Goal: Information Seeking & Learning: Compare options

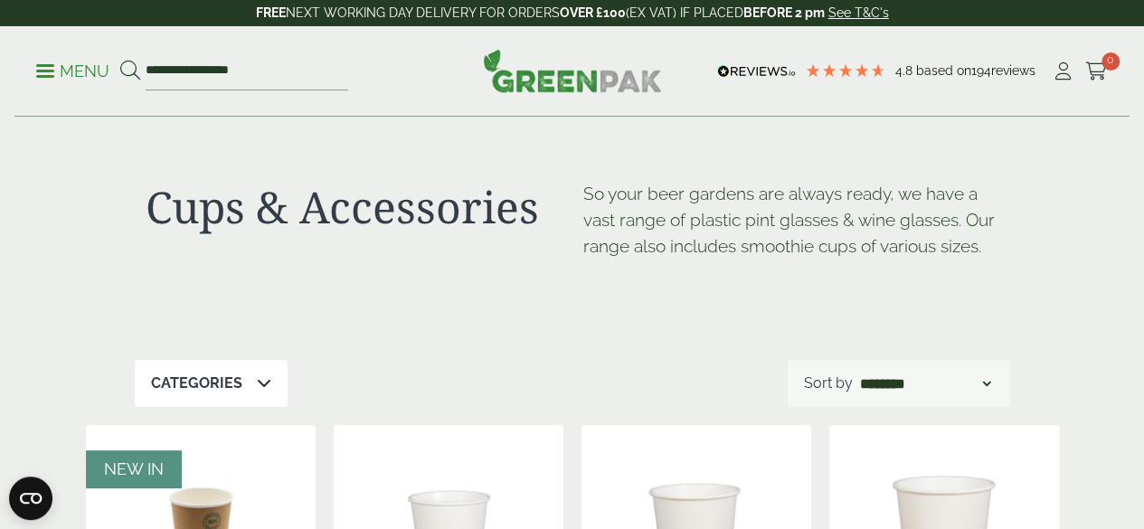
scroll to position [2185, 0]
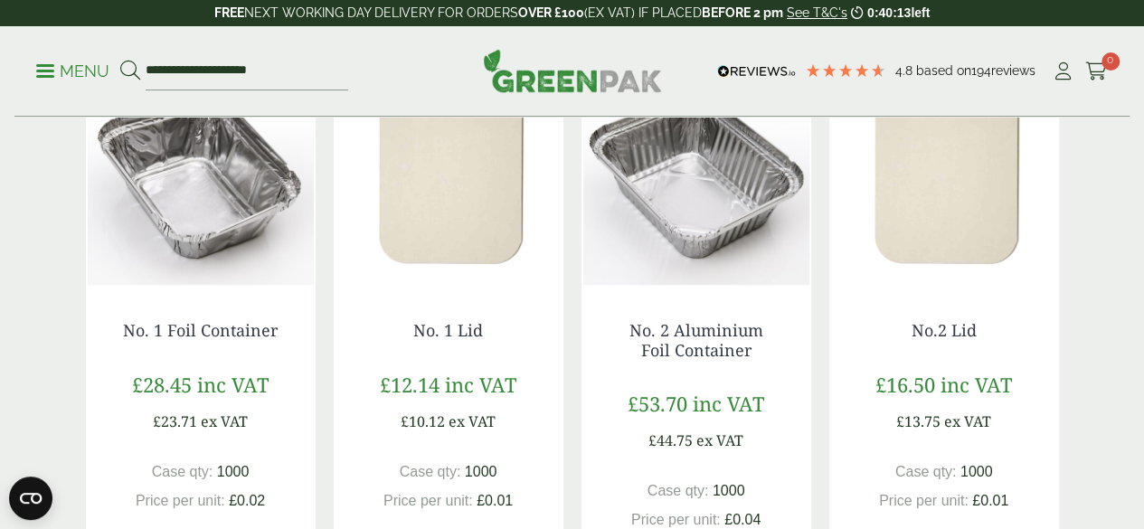
scroll to position [387, 0]
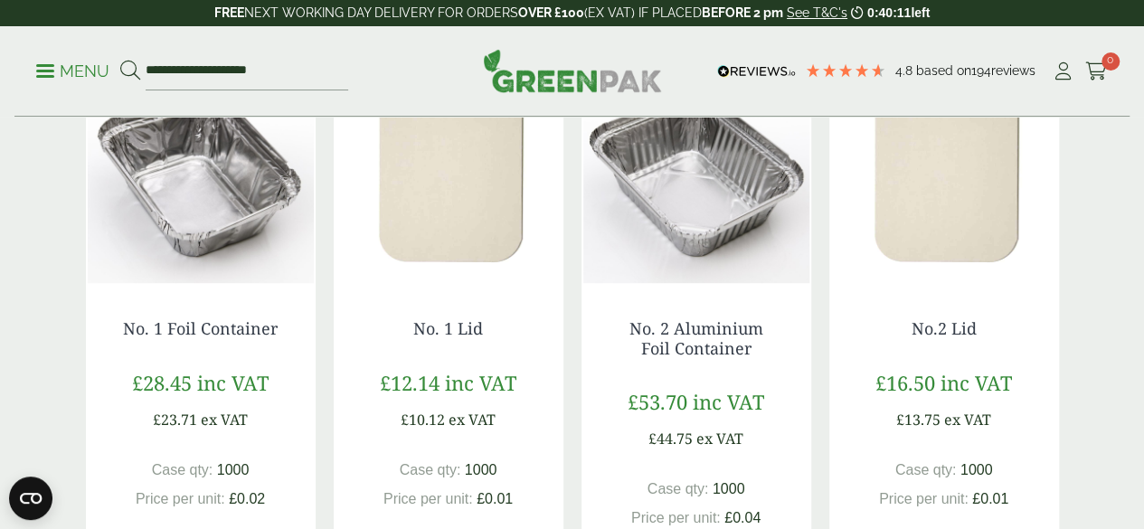
click at [188, 214] on img at bounding box center [201, 170] width 230 height 226
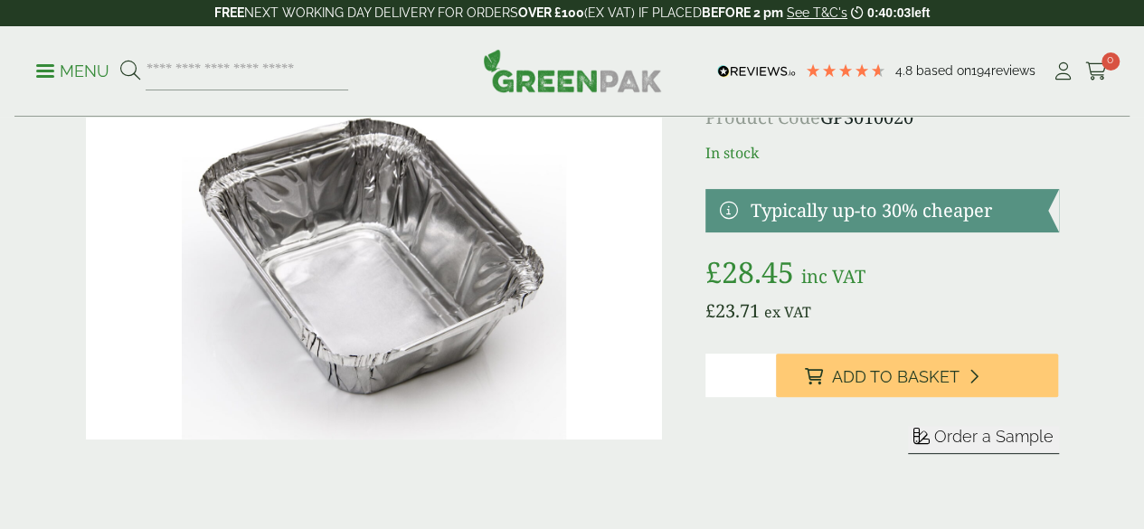
scroll to position [98, 0]
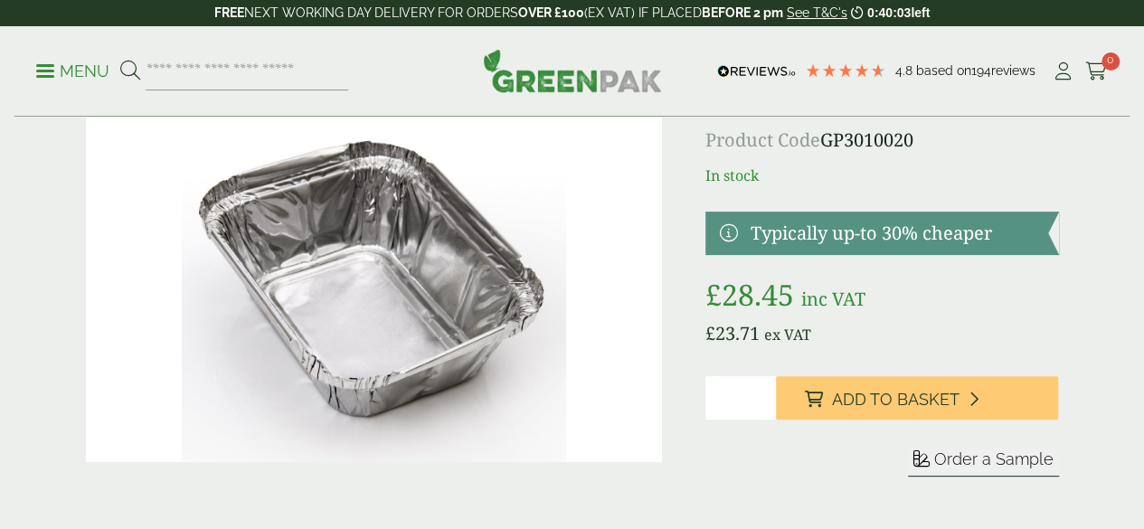
click at [405, 294] on img at bounding box center [374, 270] width 576 height 384
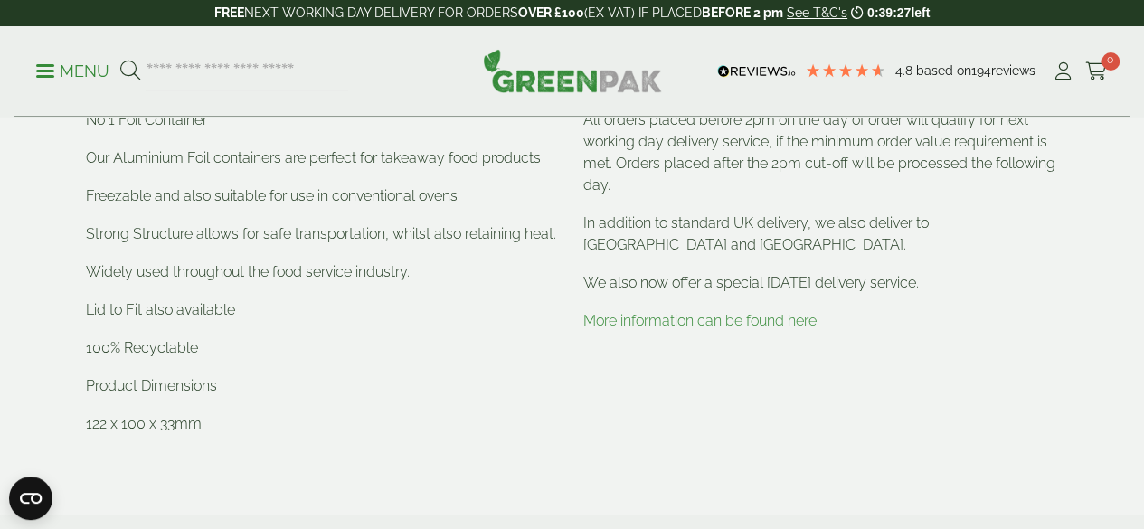
scroll to position [647, 0]
click at [617, 413] on div "Delivery All orders placed before 2pm on the day of order will qualify for next…" at bounding box center [822, 264] width 498 height 398
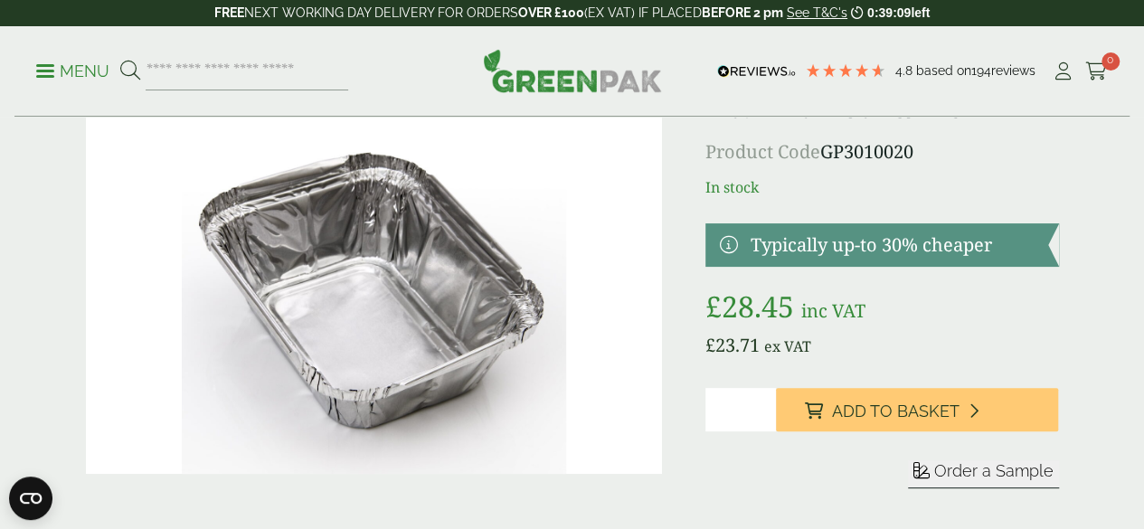
scroll to position [0, 0]
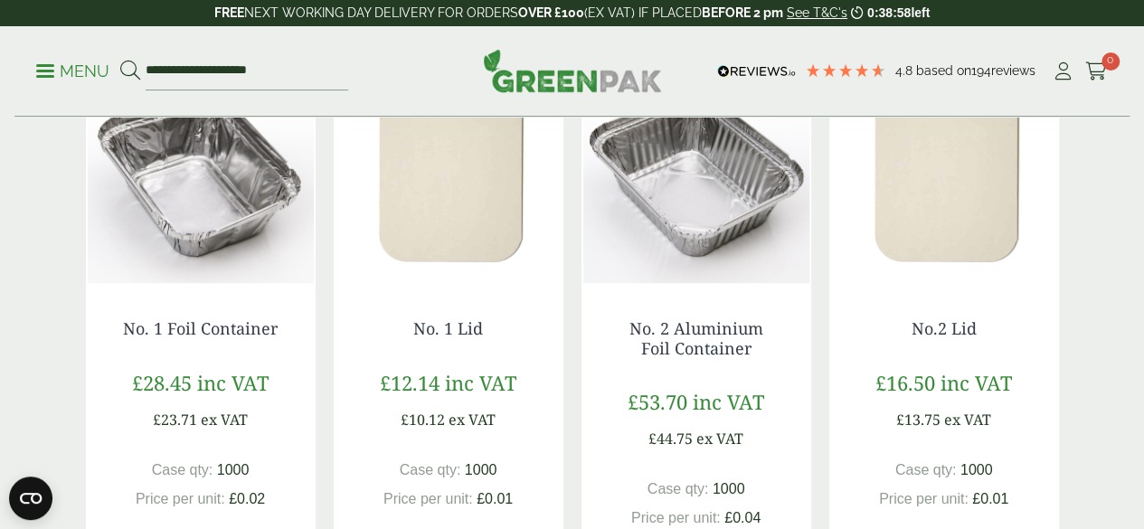
click at [447, 214] on img at bounding box center [449, 170] width 230 height 226
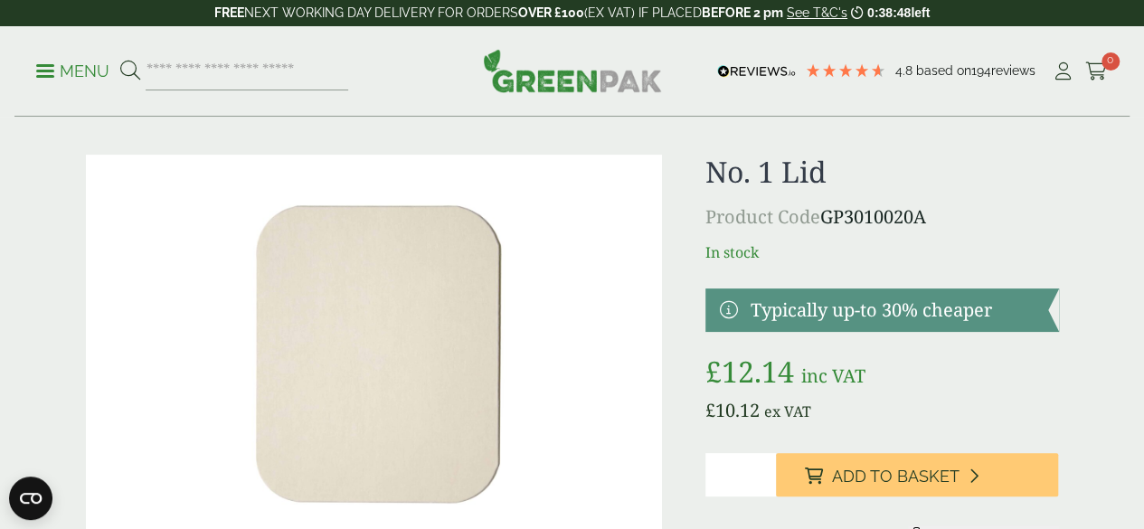
scroll to position [66, 0]
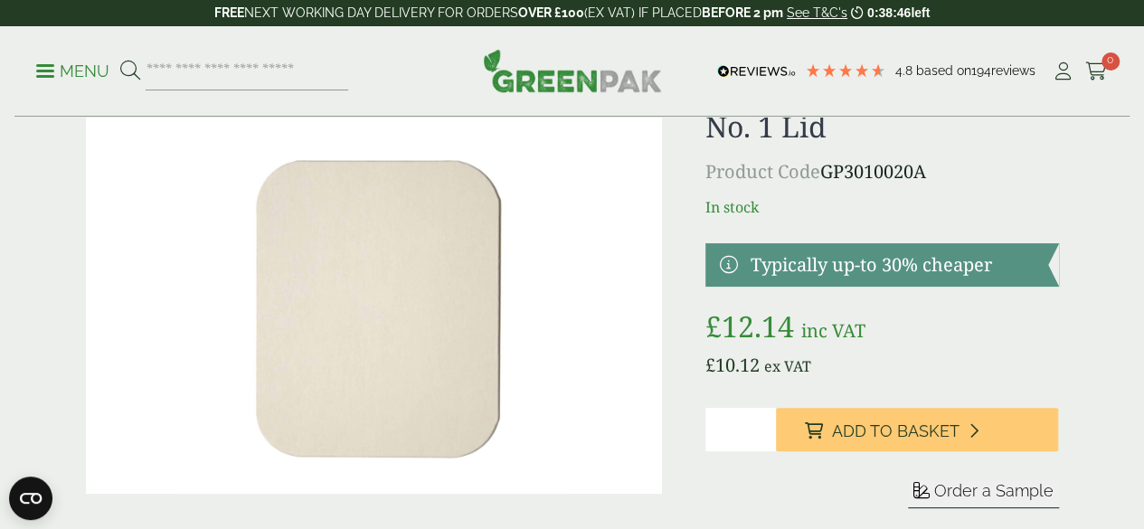
click at [394, 261] on img at bounding box center [374, 301] width 576 height 384
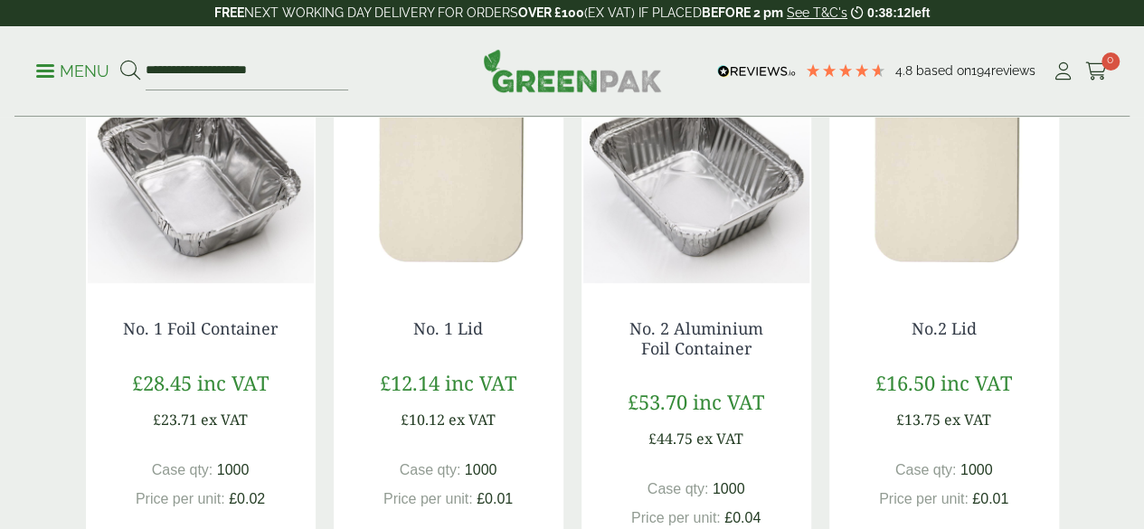
click at [710, 259] on img at bounding box center [697, 170] width 230 height 226
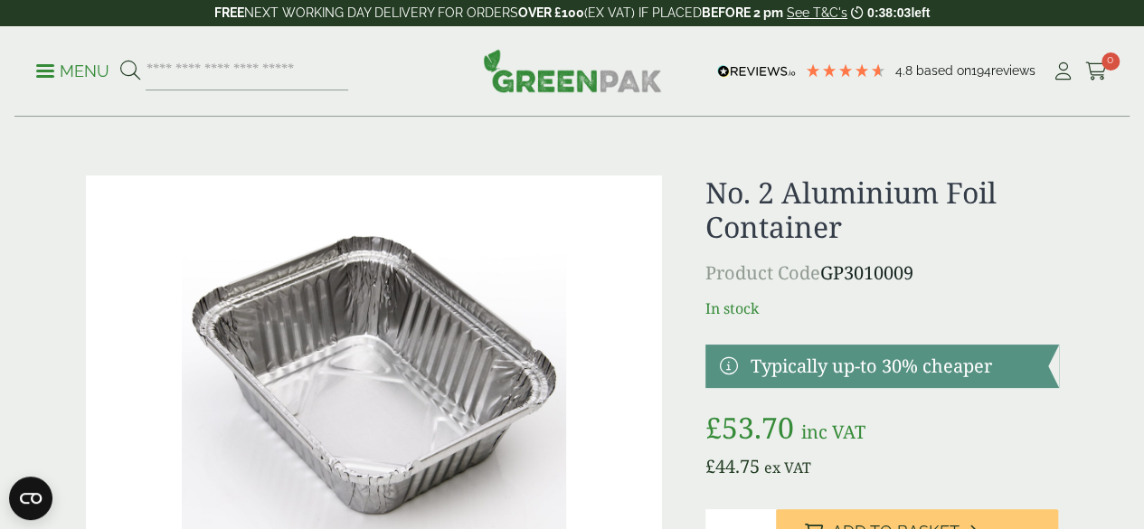
drag, startPoint x: 417, startPoint y: 319, endPoint x: 349, endPoint y: 365, distance: 81.5
click at [349, 365] on img at bounding box center [374, 368] width 576 height 384
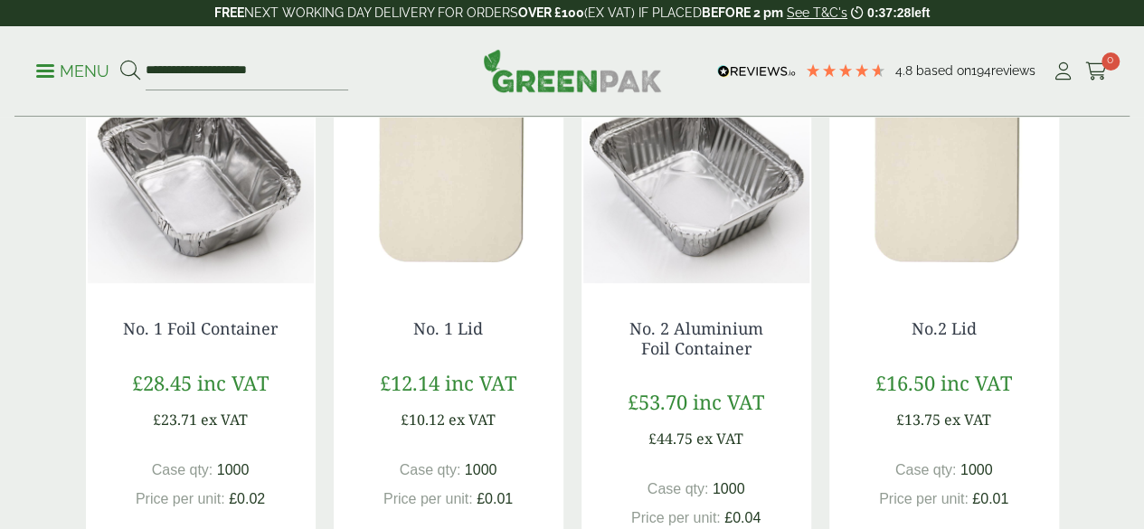
click at [943, 254] on img at bounding box center [945, 170] width 230 height 226
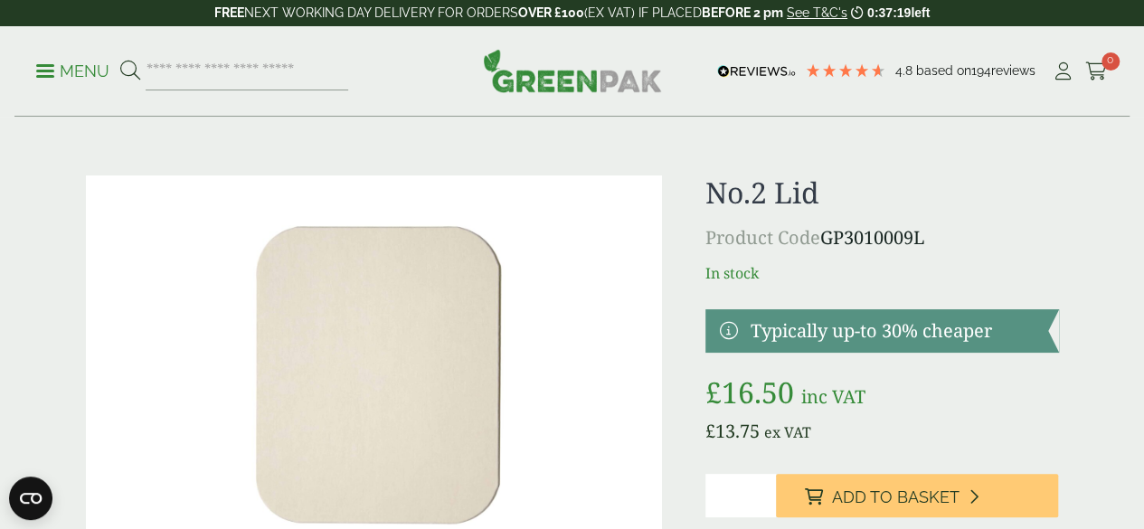
click at [460, 314] on img at bounding box center [374, 368] width 576 height 384
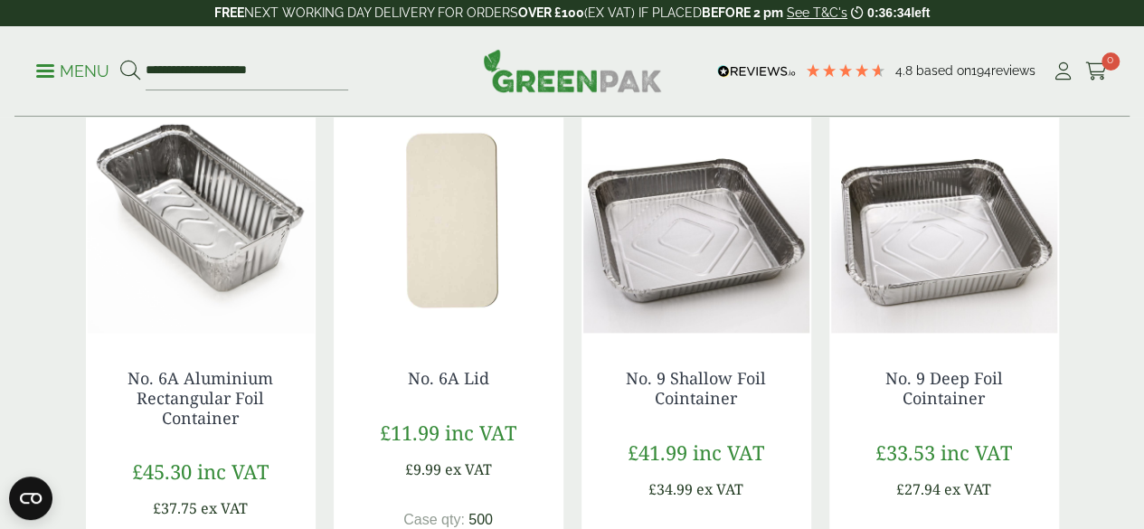
scroll to position [935, 0]
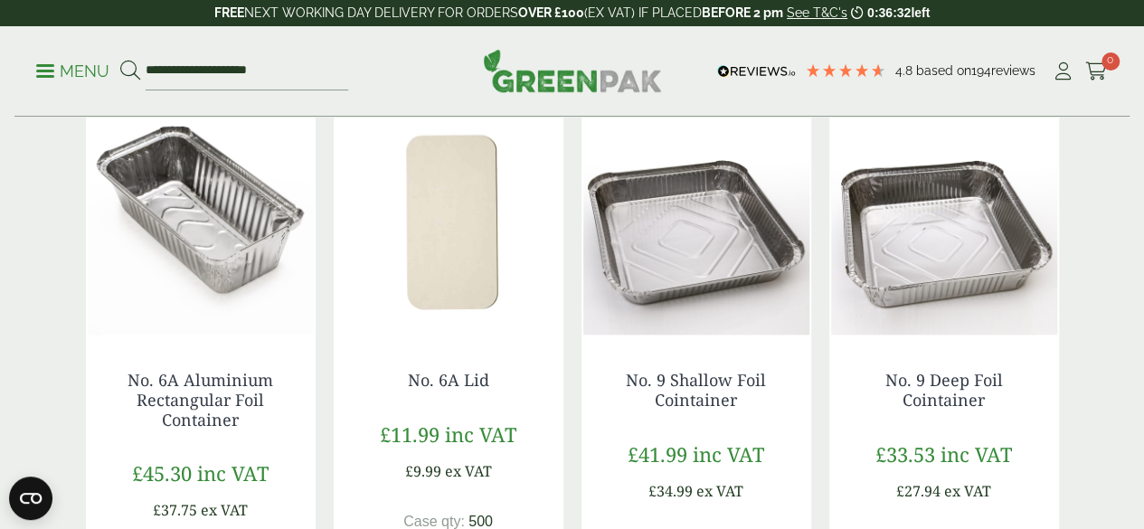
click at [203, 228] on img at bounding box center [201, 222] width 230 height 226
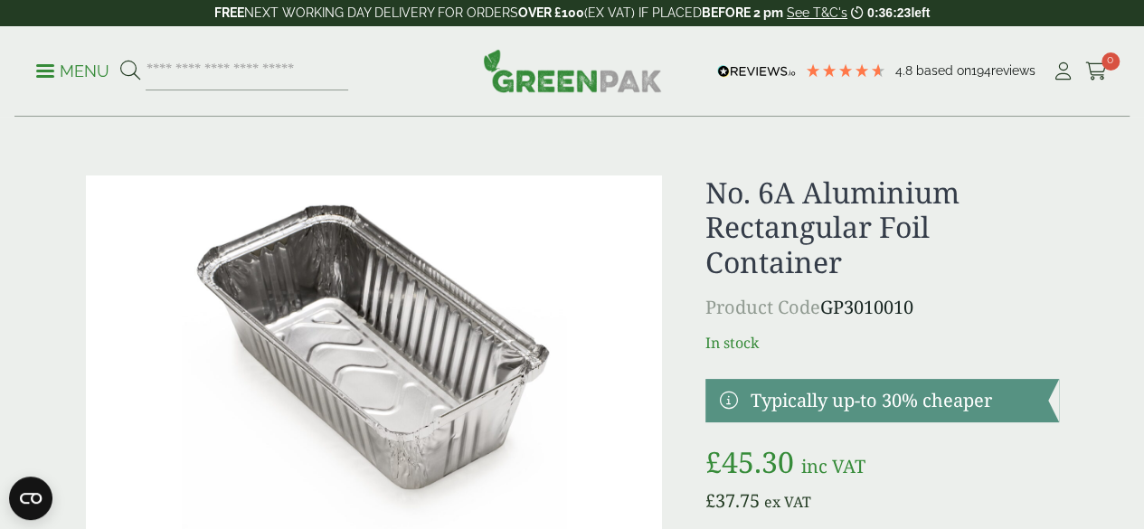
drag, startPoint x: 0, startPoint y: 0, endPoint x: 290, endPoint y: 321, distance: 433.0
click at [290, 321] on img at bounding box center [374, 368] width 576 height 384
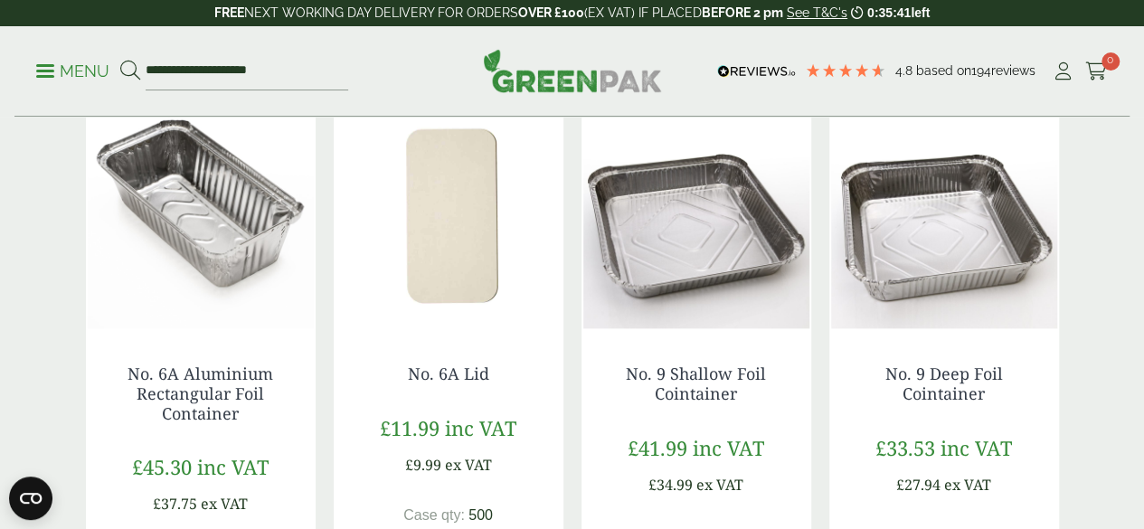
scroll to position [939, 0]
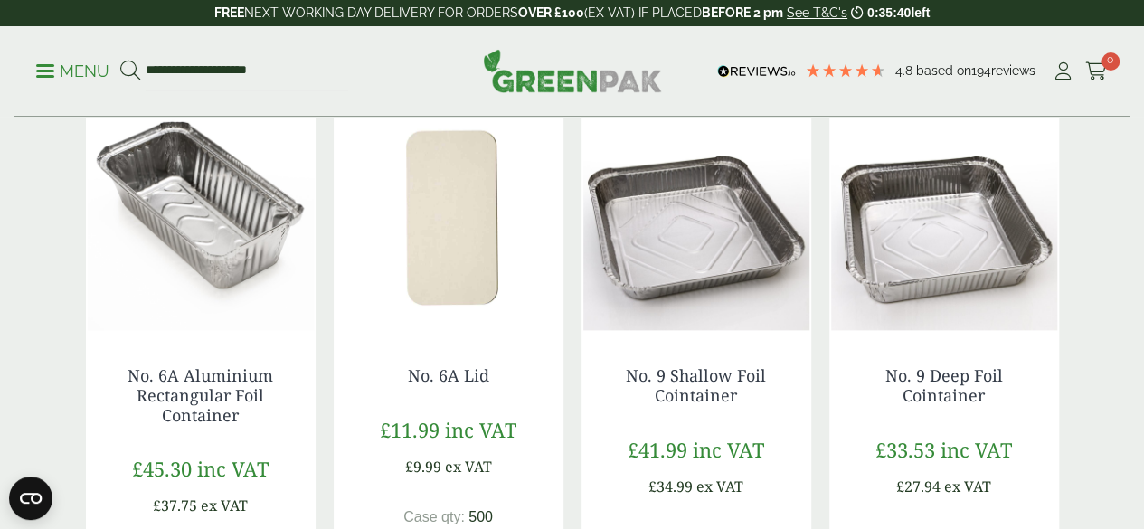
click at [476, 290] on img at bounding box center [449, 217] width 230 height 226
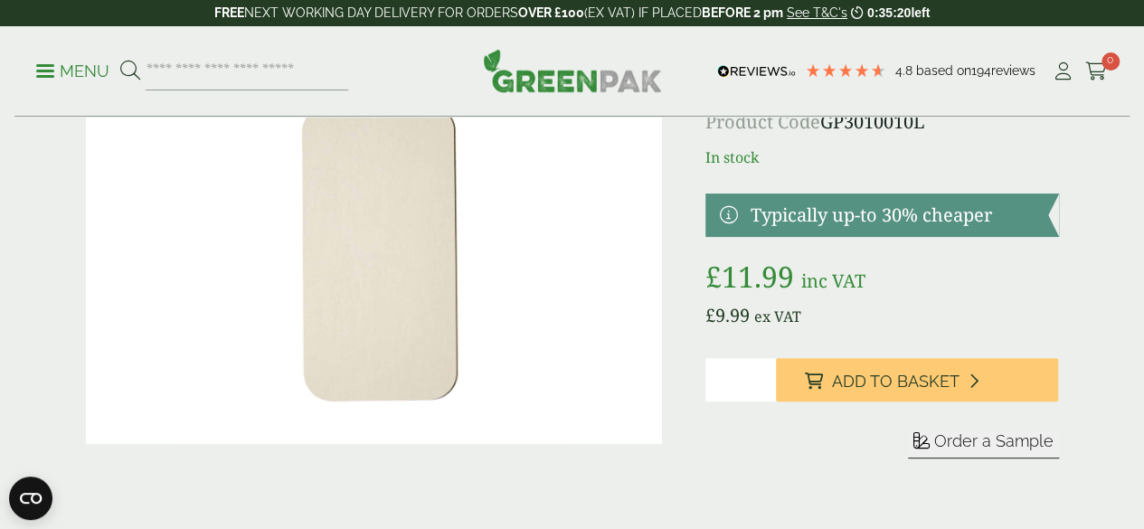
scroll to position [115, 0]
click at [447, 269] on img at bounding box center [374, 253] width 576 height 384
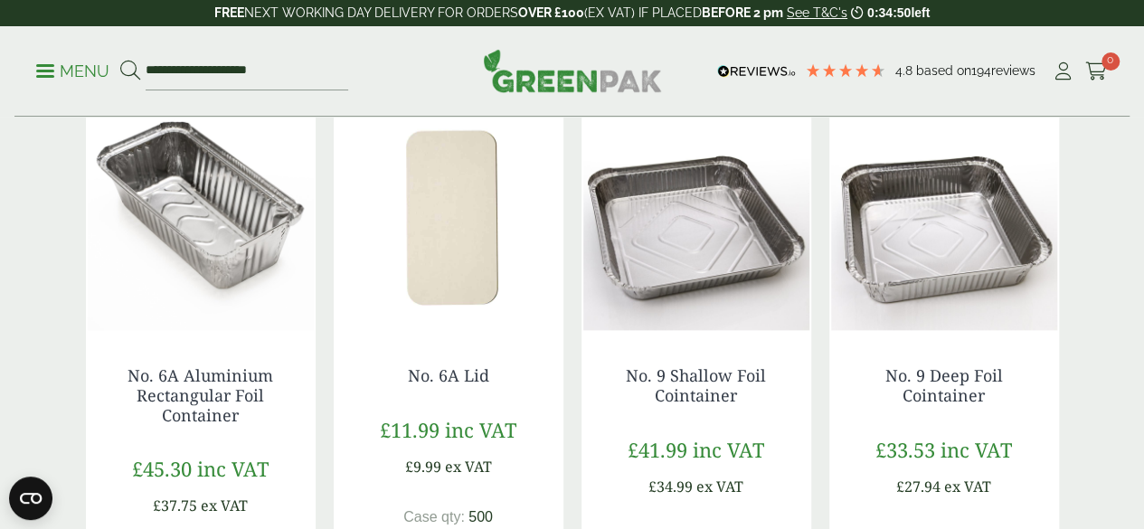
click at [698, 272] on img at bounding box center [697, 217] width 230 height 226
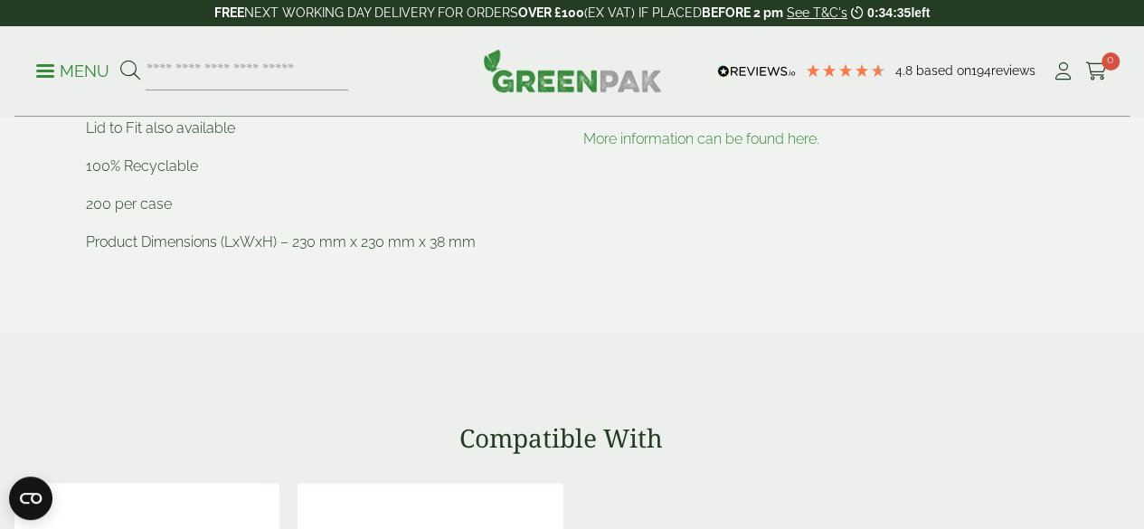
scroll to position [858, 0]
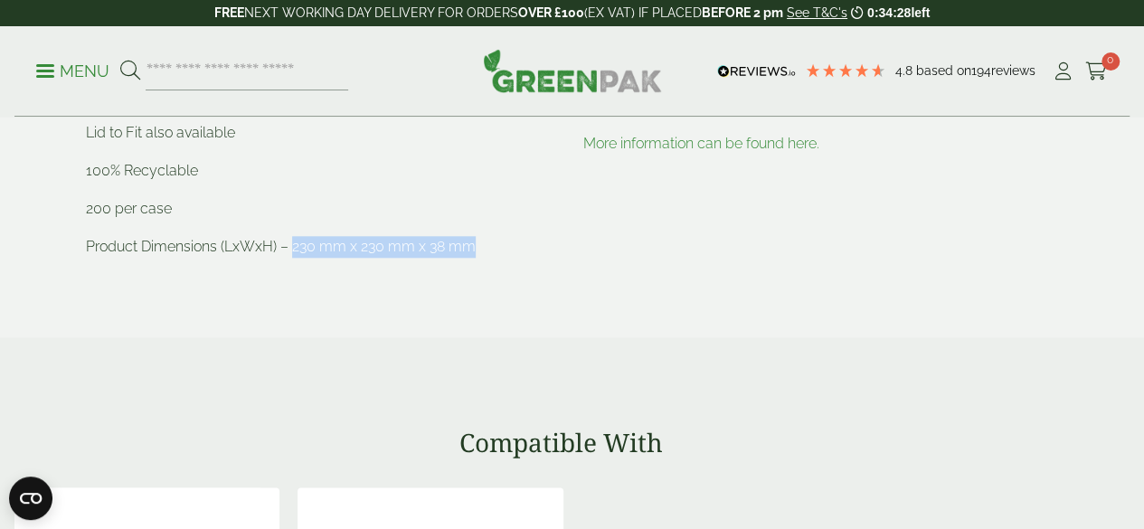
drag, startPoint x: 293, startPoint y: 265, endPoint x: 472, endPoint y: 257, distance: 179.3
click at [472, 257] on p "Product Dimensions (LxWxH) – 230 mm x 230 mm x 38 mm" at bounding box center [324, 247] width 476 height 22
copy p "230 mm x 230 mm x 38 mm"
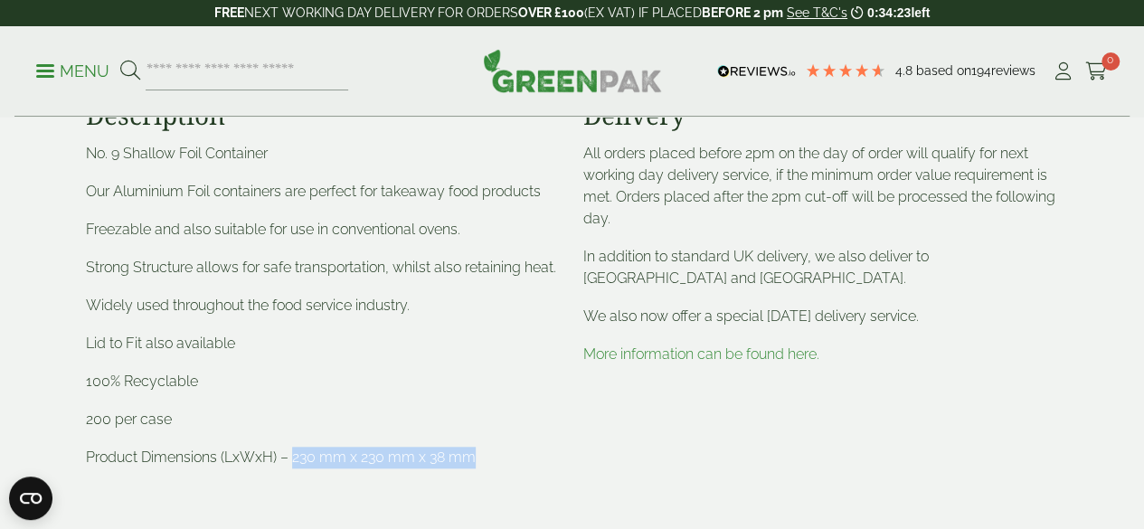
scroll to position [646, 0]
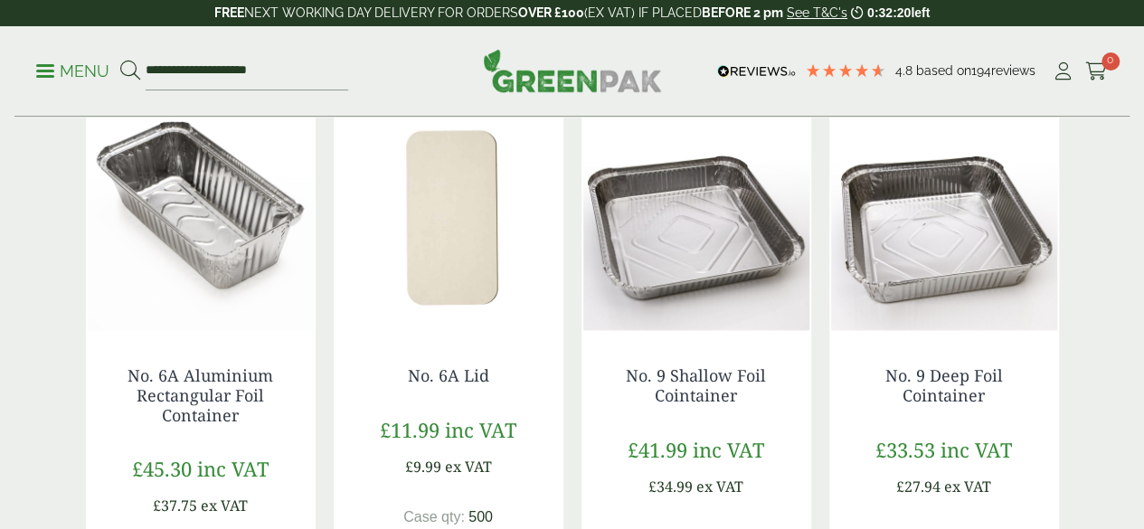
click at [920, 330] on img at bounding box center [945, 217] width 230 height 226
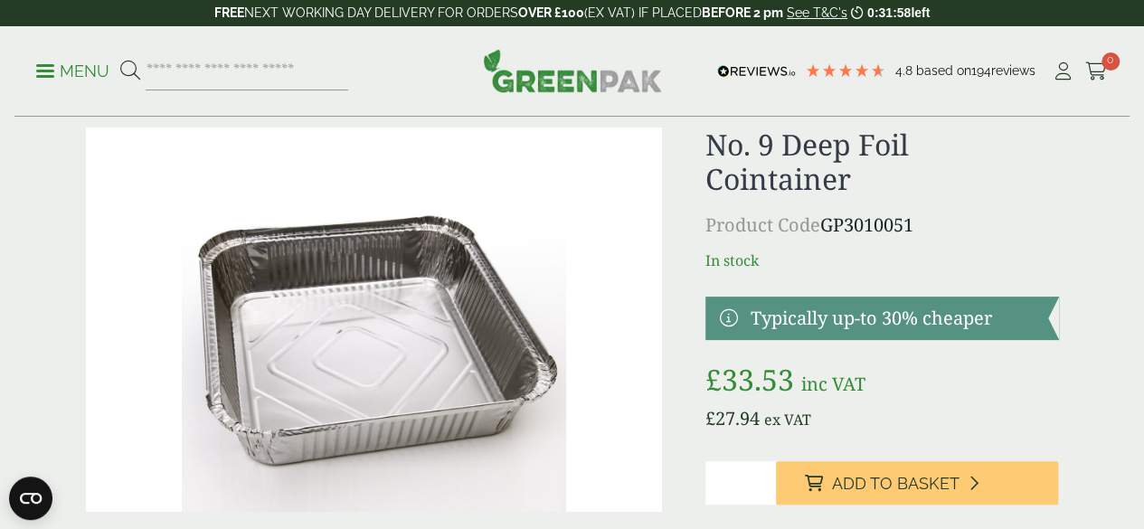
scroll to position [29, 0]
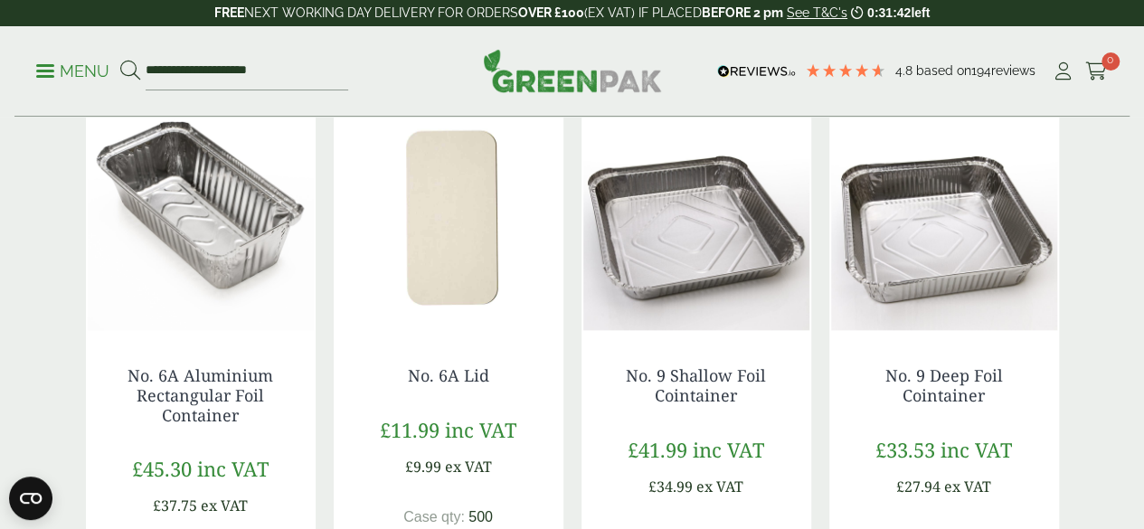
click at [720, 259] on img at bounding box center [697, 217] width 230 height 226
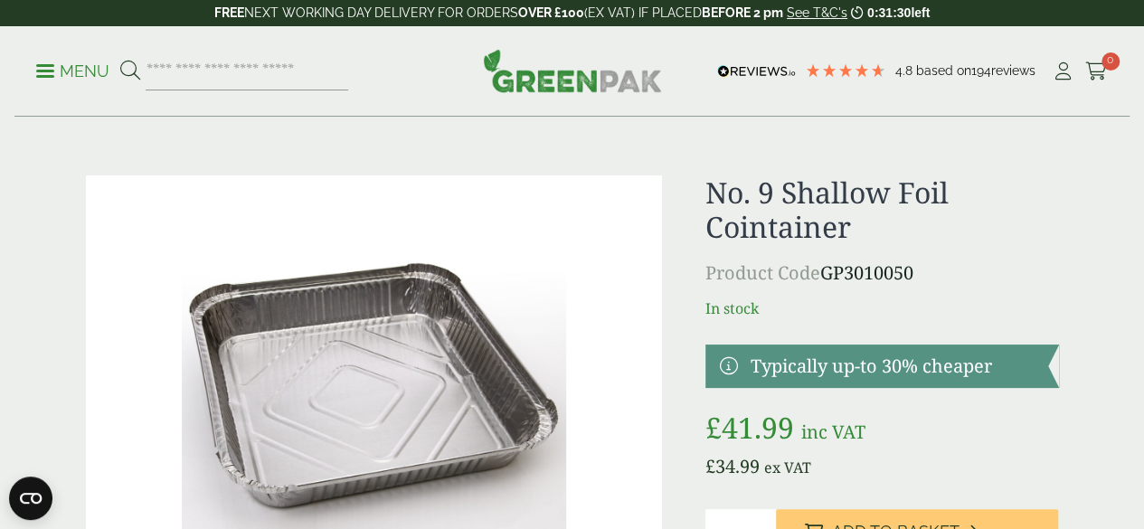
drag, startPoint x: 0, startPoint y: 0, endPoint x: 690, endPoint y: 298, distance: 751.7
click at [662, 298] on img at bounding box center [374, 368] width 576 height 384
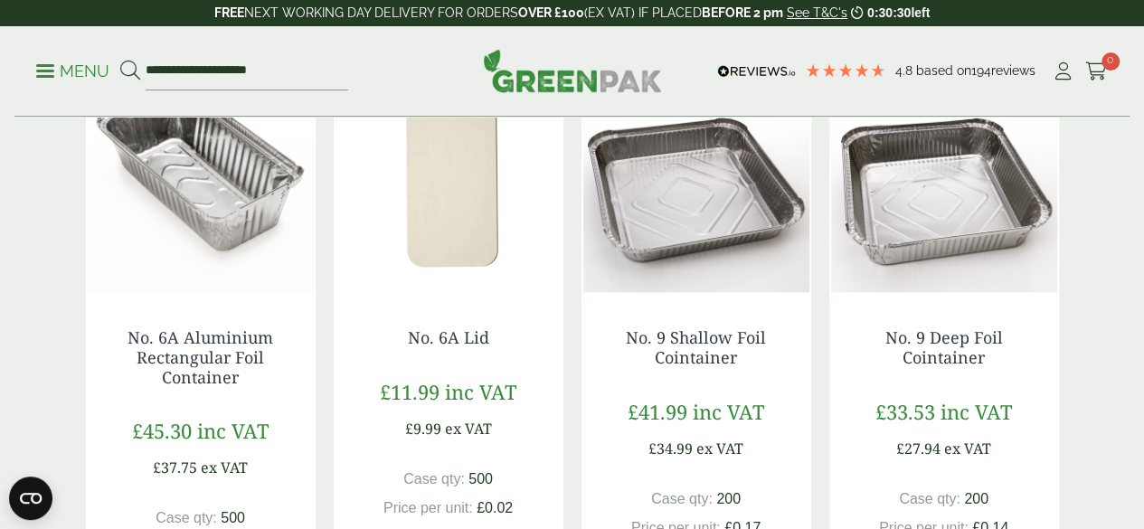
scroll to position [973, 0]
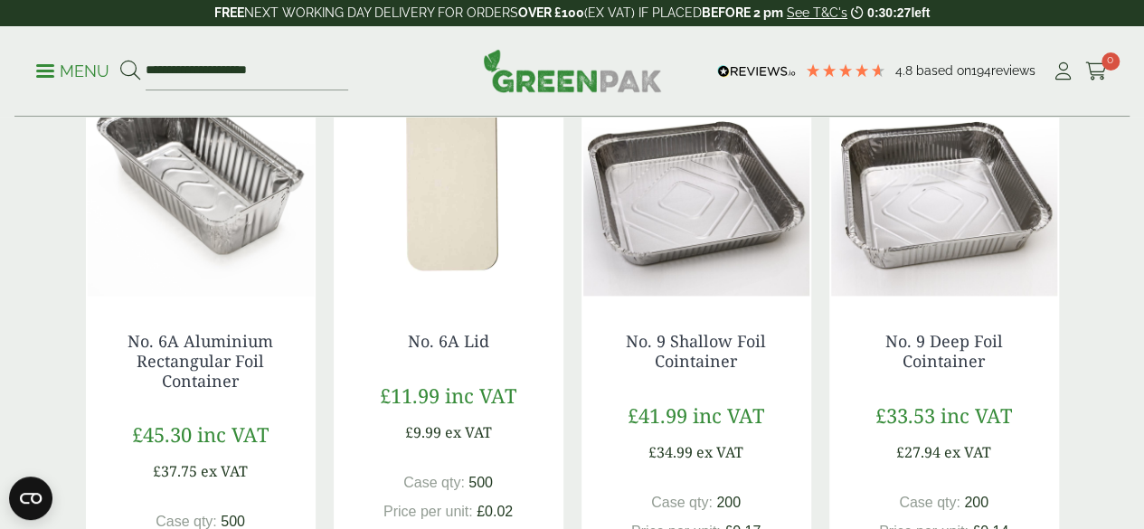
click at [970, 226] on img at bounding box center [945, 183] width 230 height 226
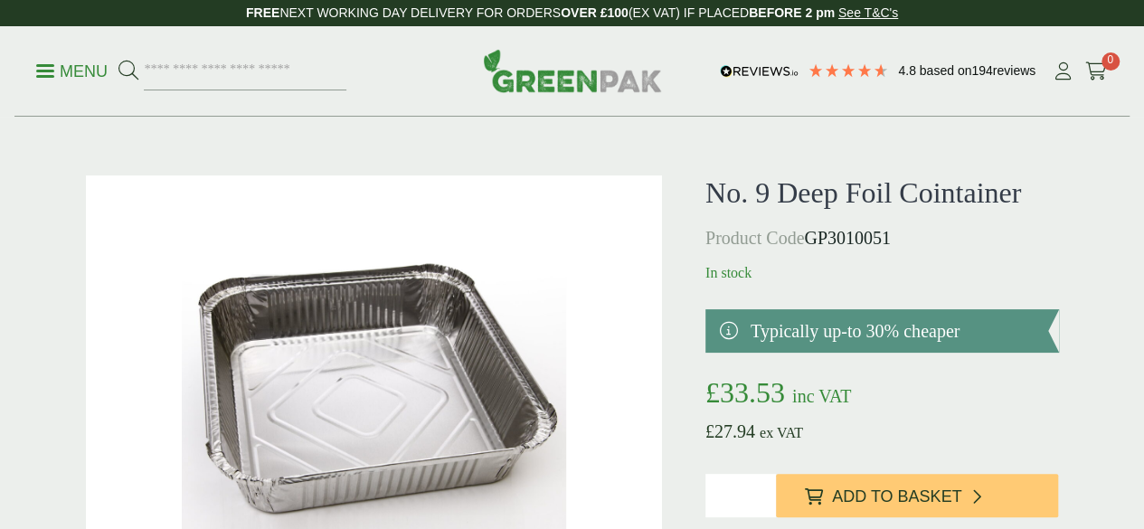
click at [375, 336] on img at bounding box center [374, 368] width 576 height 384
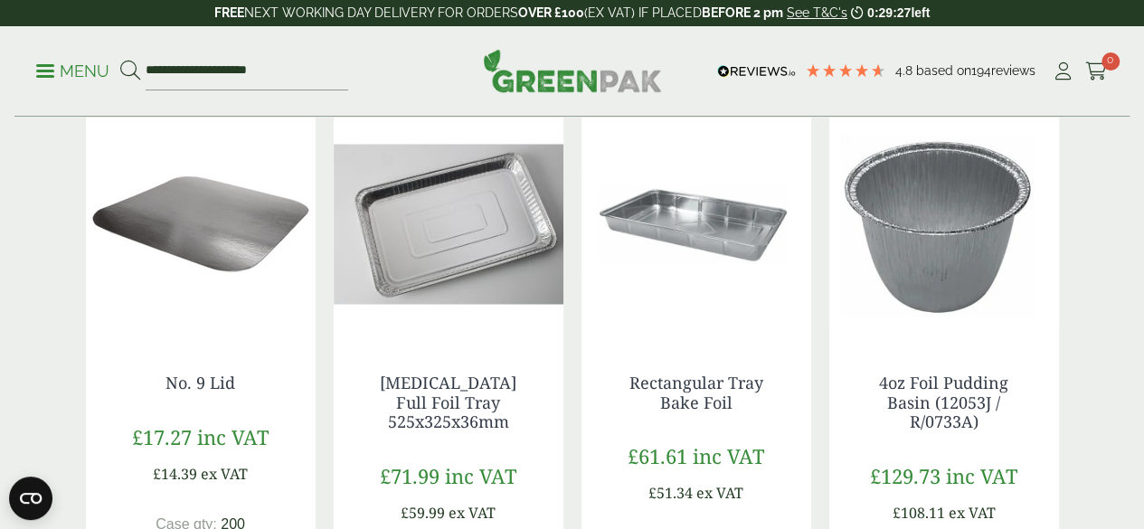
scroll to position [1550, 0]
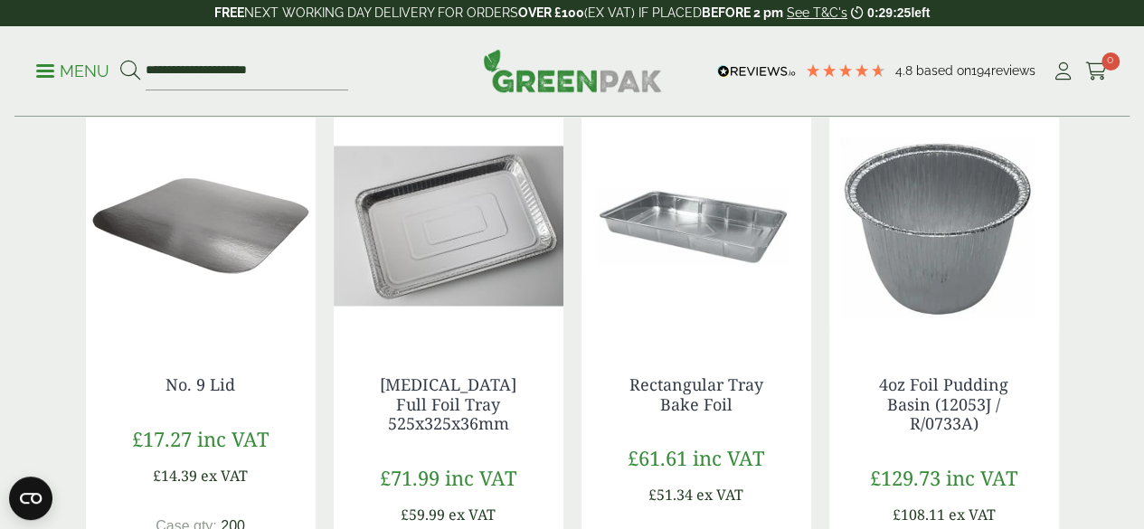
click at [249, 312] on img at bounding box center [201, 225] width 230 height 226
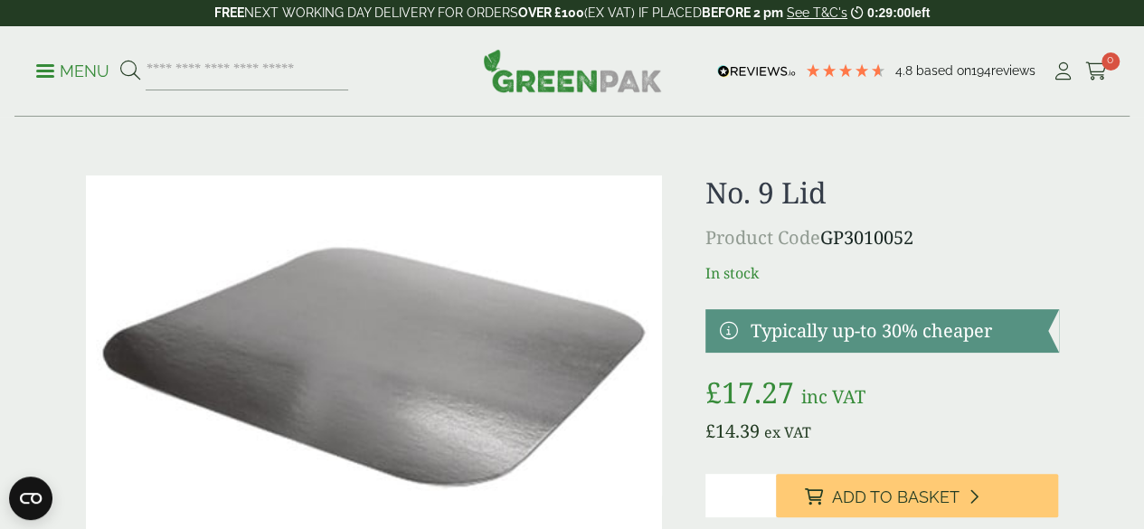
click at [430, 343] on img at bounding box center [374, 368] width 576 height 384
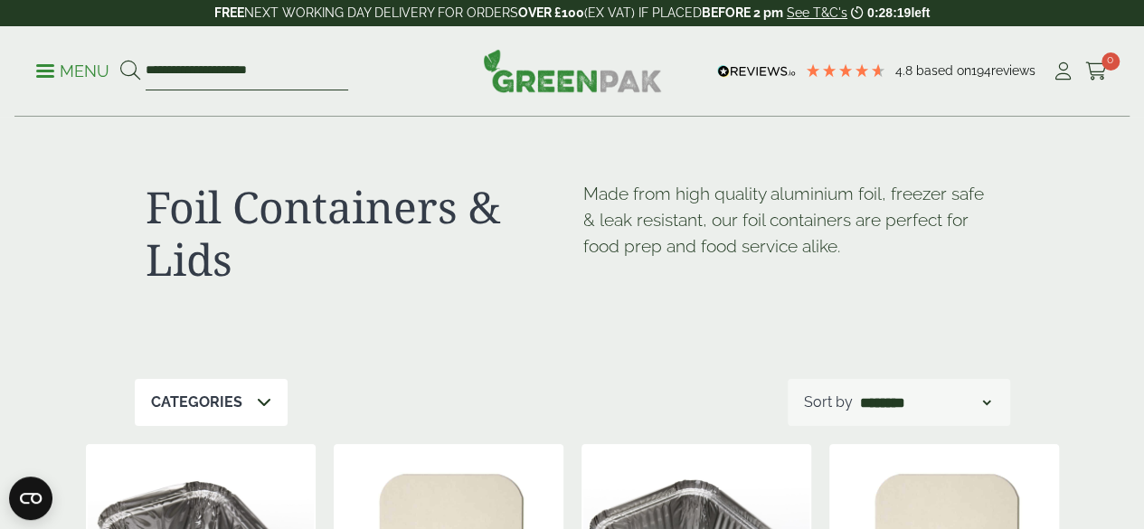
click at [310, 75] on input "**********" at bounding box center [247, 71] width 203 height 38
type input "*"
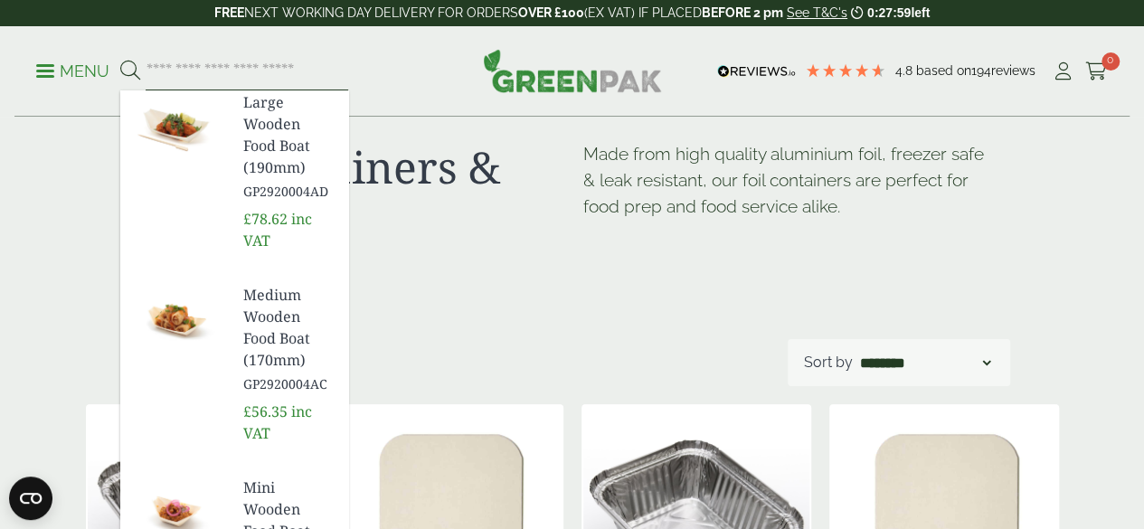
scroll to position [38, 0]
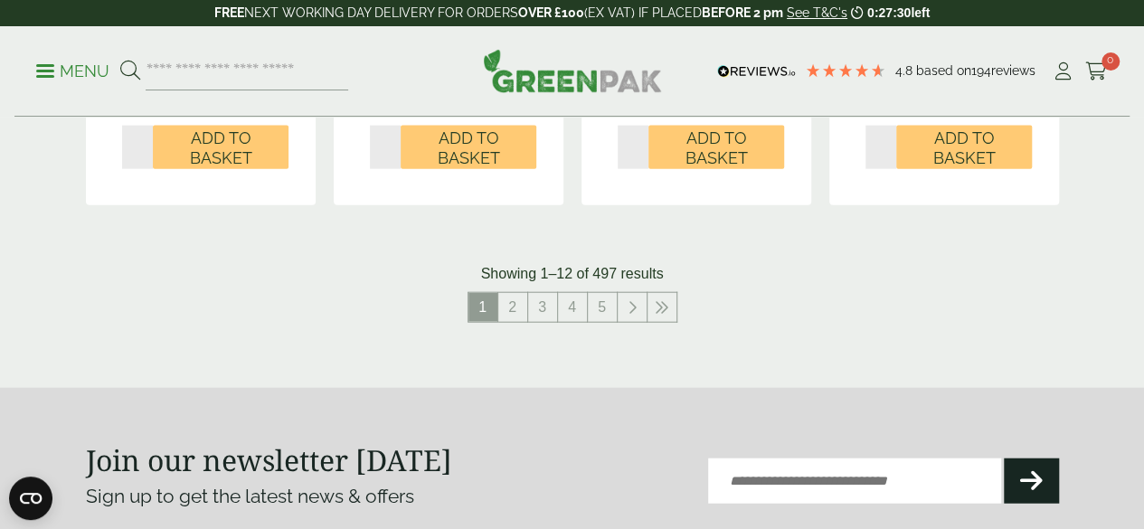
scroll to position [2002, 0]
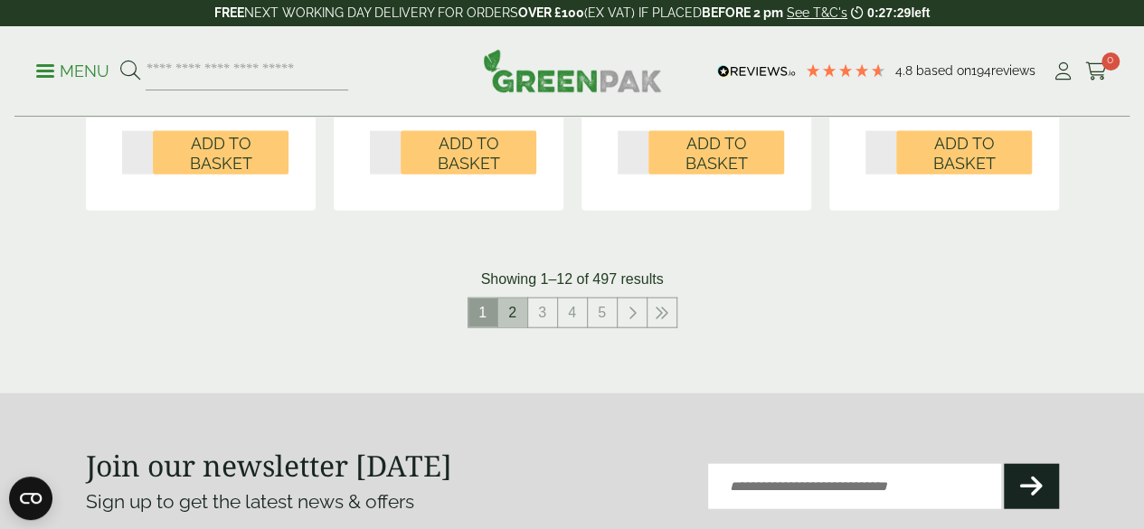
click at [510, 328] on link "2" at bounding box center [512, 313] width 29 height 29
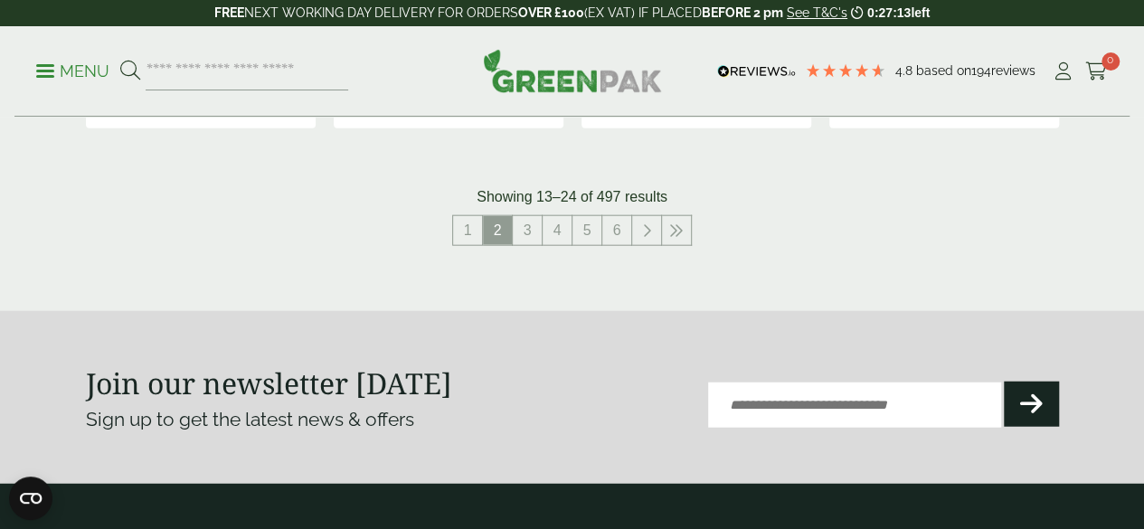
scroll to position [2083, 0]
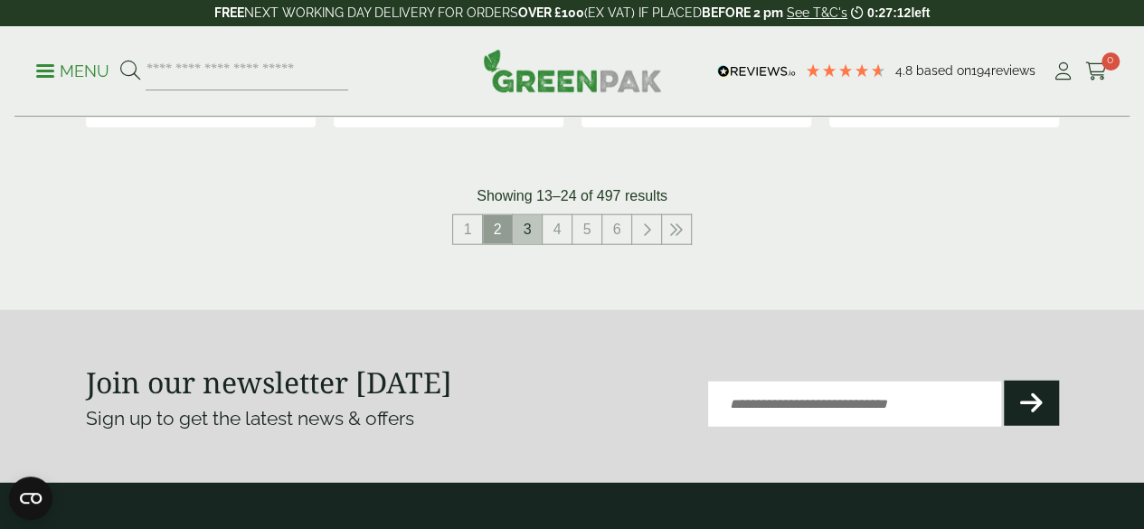
click at [525, 244] on link "3" at bounding box center [527, 229] width 29 height 29
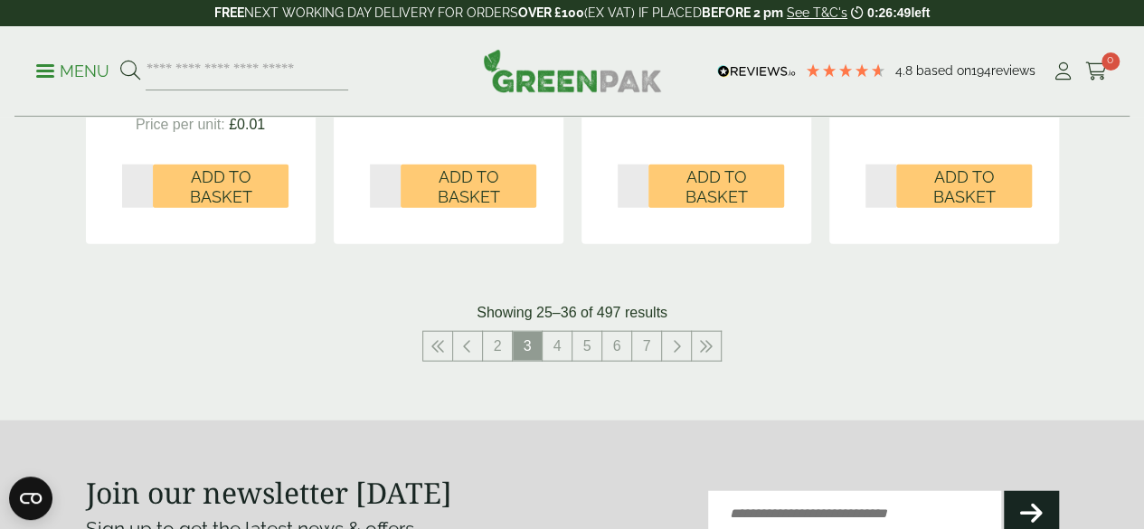
scroll to position [1991, 0]
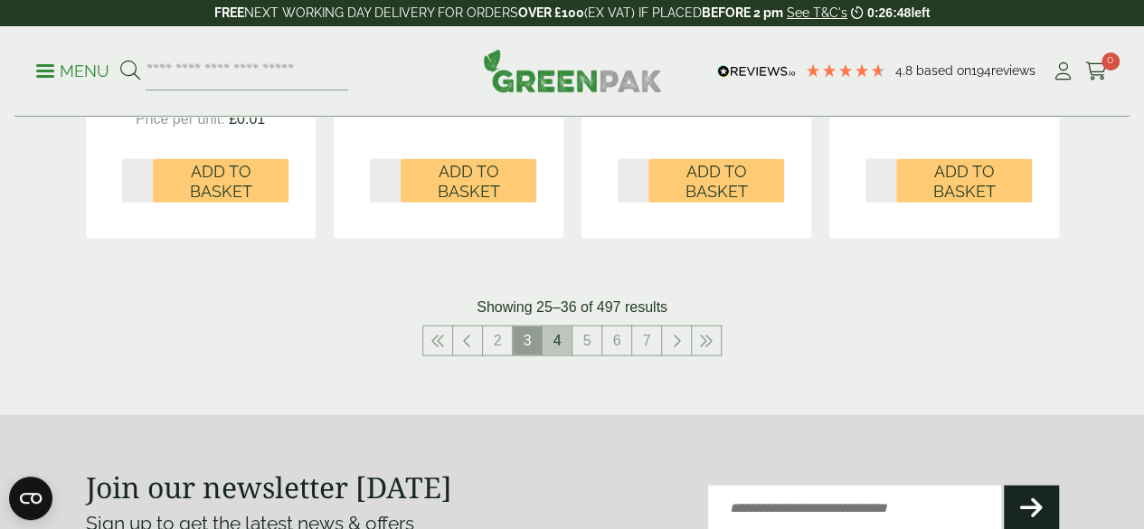
click at [554, 356] on link "4" at bounding box center [557, 341] width 29 height 29
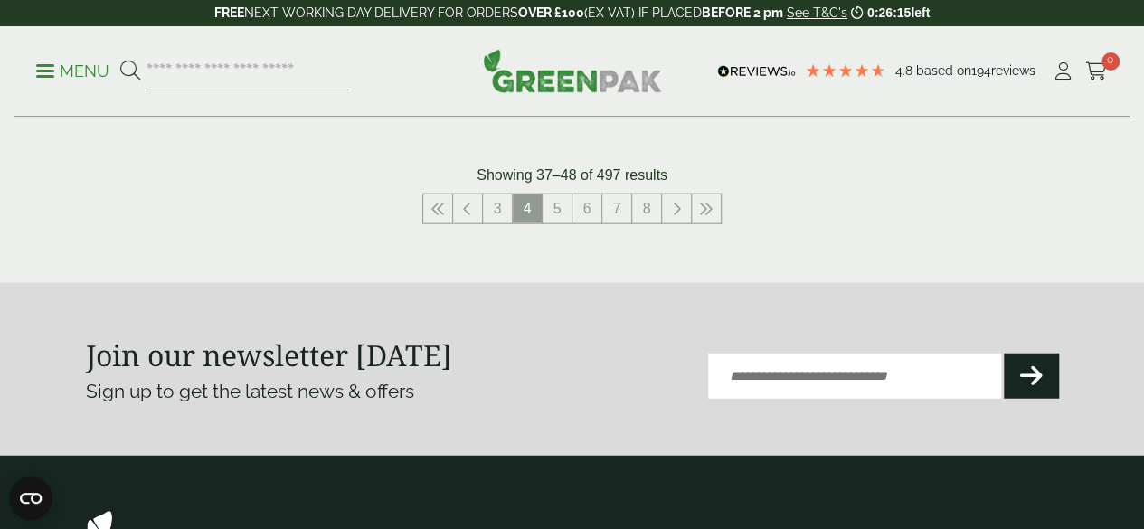
scroll to position [2072, 0]
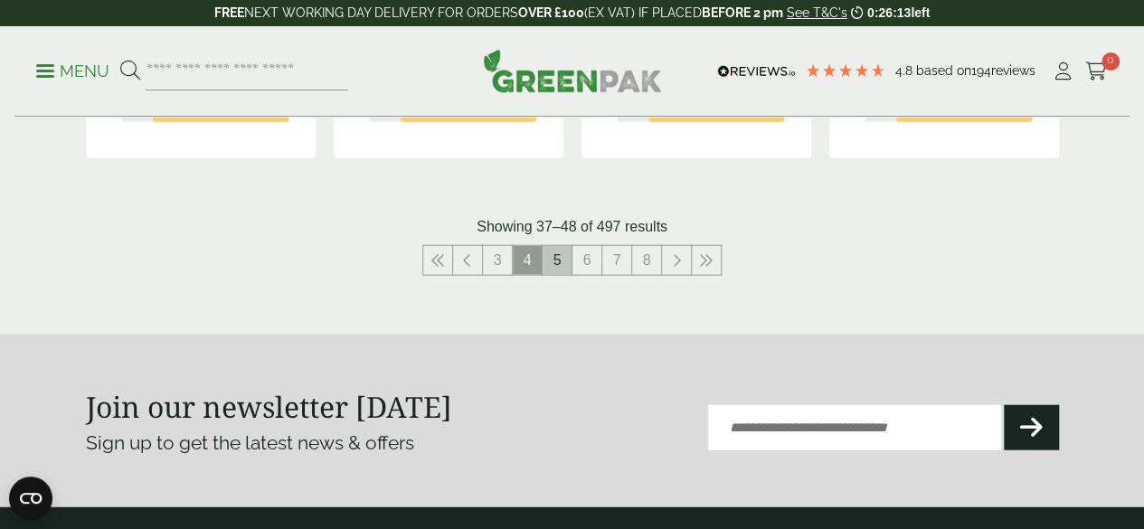
click at [557, 275] on link "5" at bounding box center [557, 260] width 29 height 29
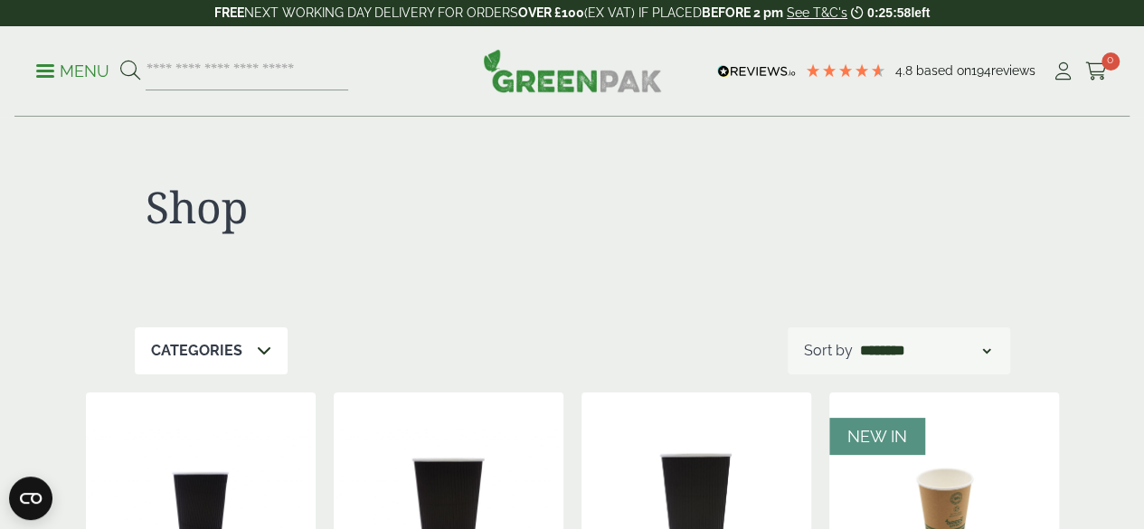
click at [257, 343] on icon at bounding box center [264, 350] width 14 height 14
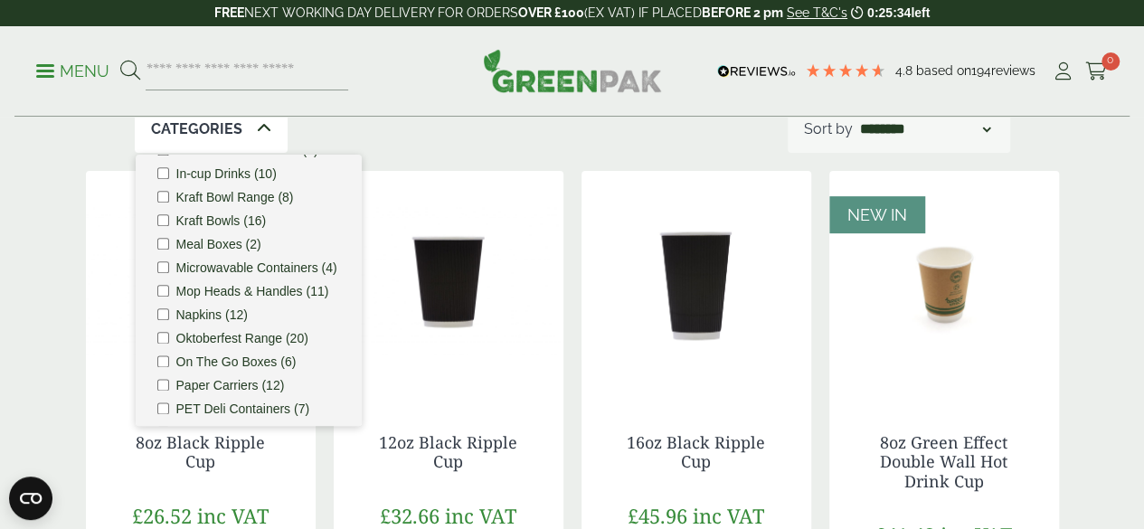
scroll to position [1105, 0]
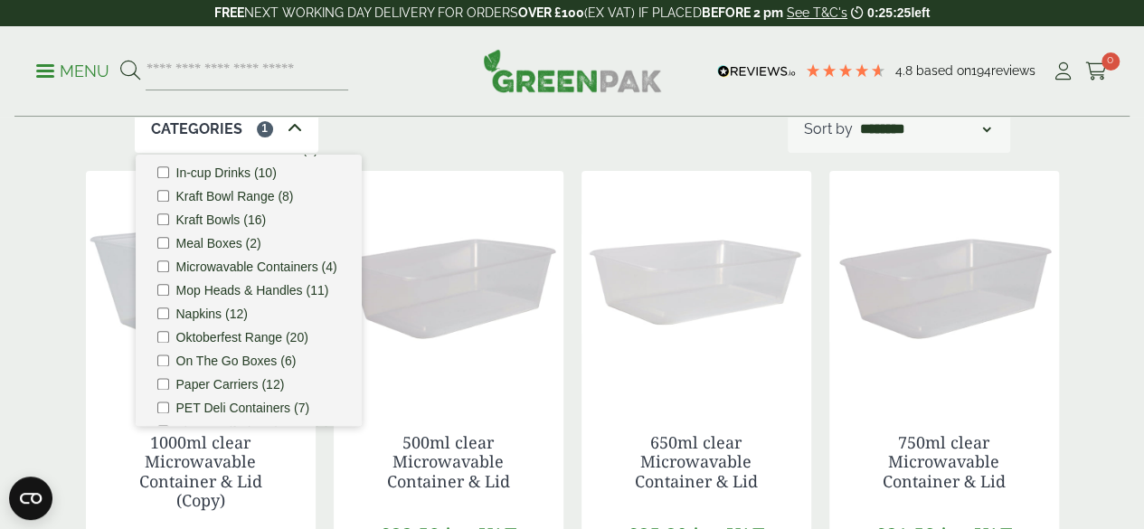
click at [611, 160] on div "Shop Categories 1 Aprons & Hairnets (6) Bagasse (26) Bags (23) Bags & Wraps (53)" at bounding box center [572, 397] width 995 height 1003
click at [569, 259] on div "1000ml clear Microwavable Container & Lid (Copy) £33.70 inc VAT £28.08 ex VAT 2…" at bounding box center [572, 481] width 973 height 620
click at [482, 123] on div "Categories 1 Aprons & Hairnets (6) Bagasse (26) Bags (23) Bags & Wraps (53) Bag…" at bounding box center [573, 129] width 876 height 47
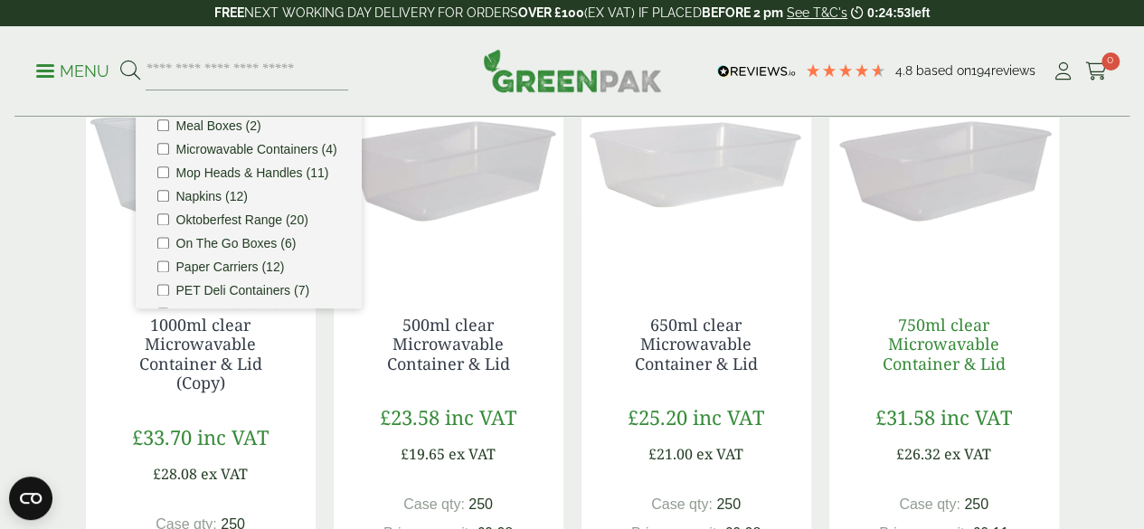
scroll to position [336, 0]
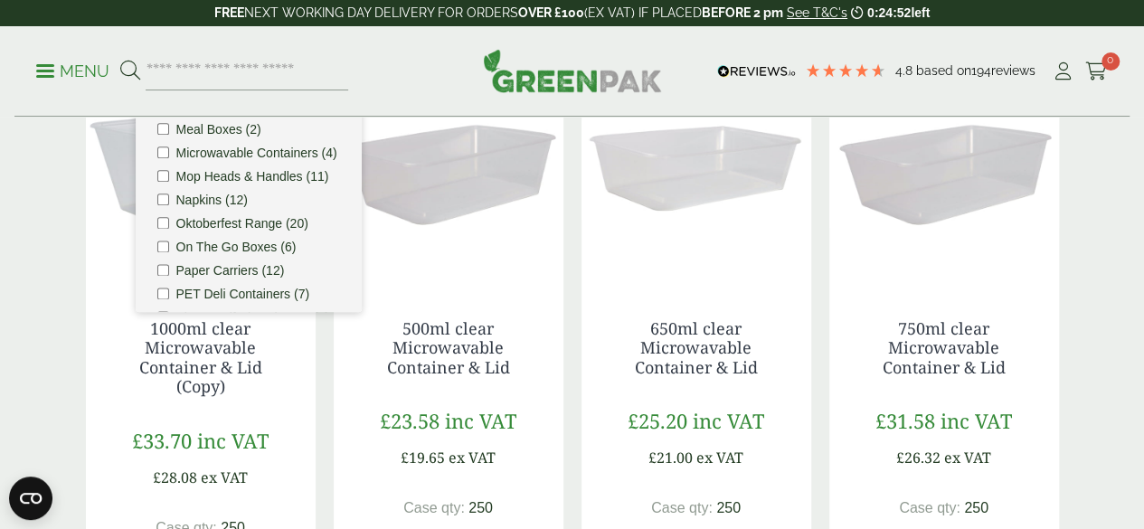
click at [959, 242] on img at bounding box center [945, 170] width 230 height 226
click at [948, 209] on img at bounding box center [945, 170] width 230 height 226
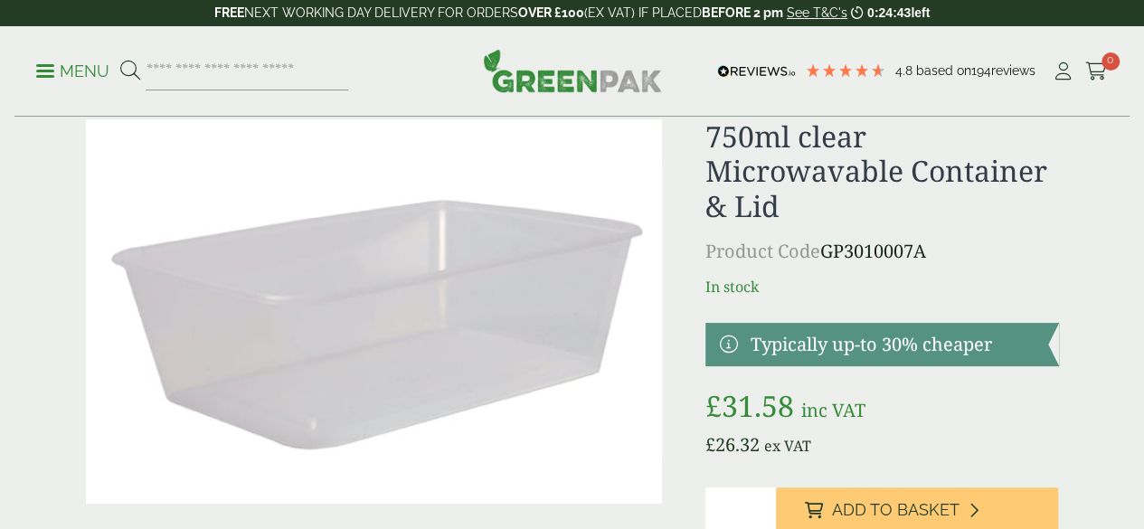
click at [430, 324] on img at bounding box center [374, 311] width 576 height 384
